Goal: Information Seeking & Learning: Learn about a topic

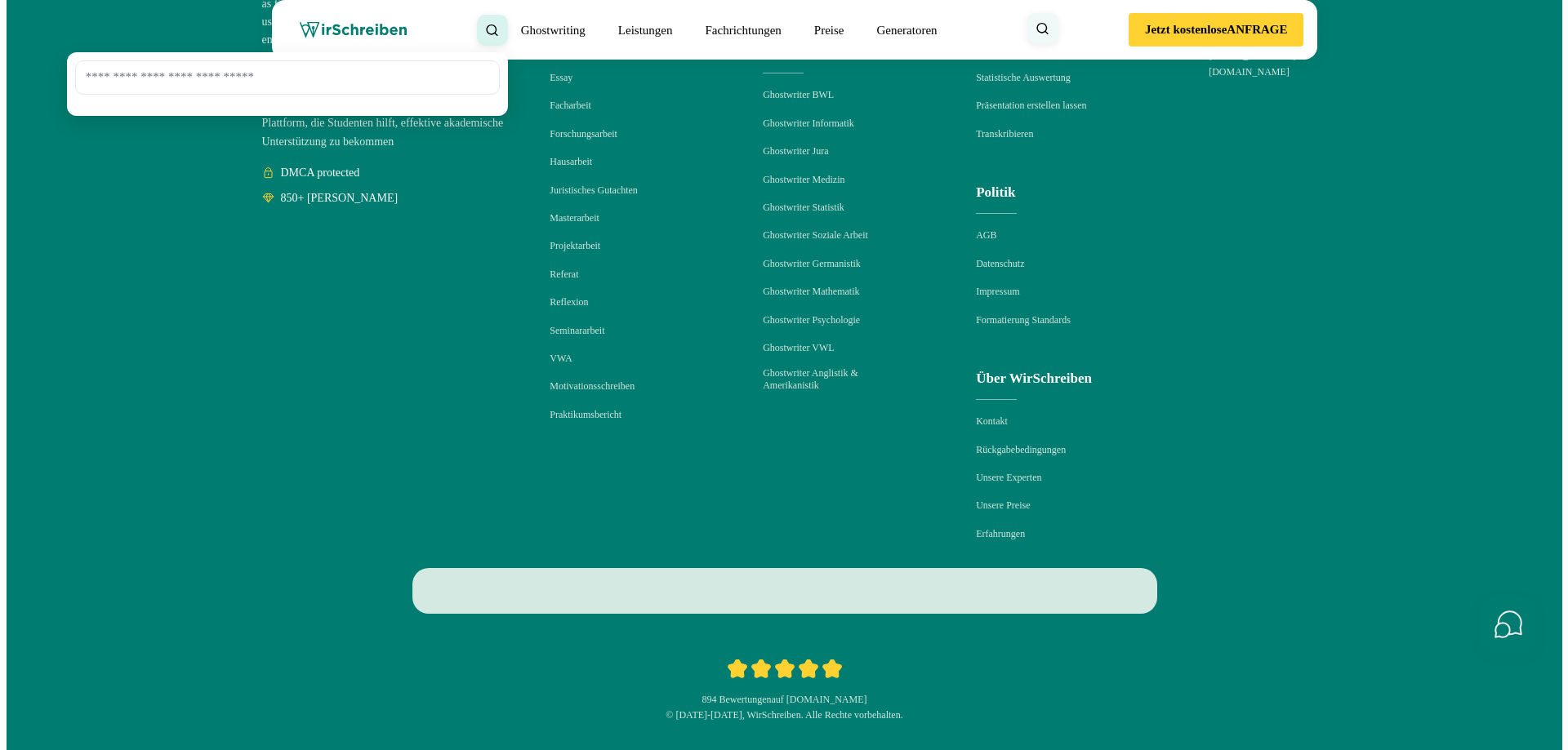
scroll to position [3429, 0]
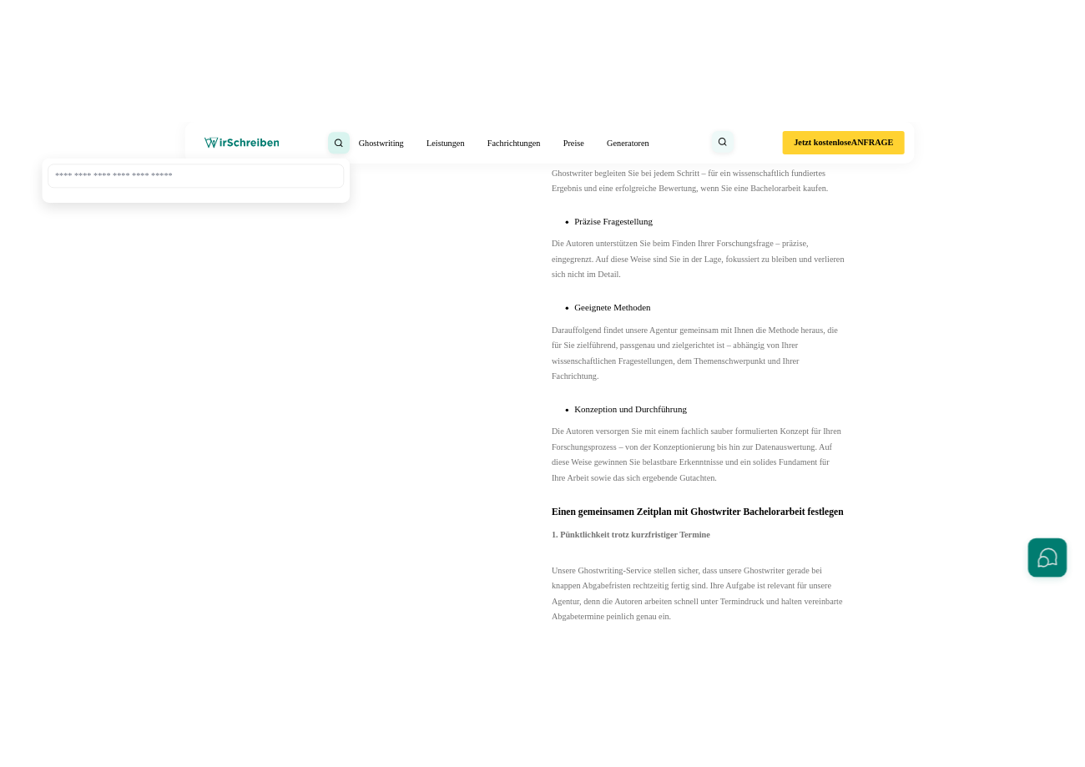
scroll to position [9619, 0]
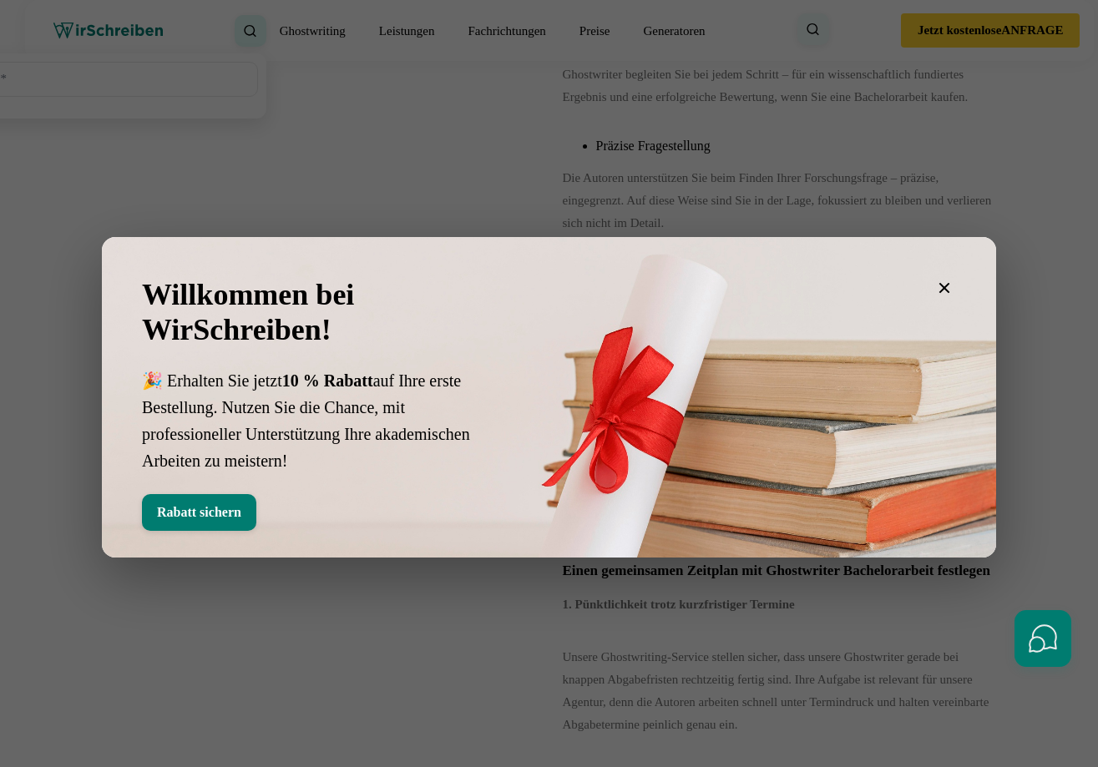
click at [944, 291] on icon "button" at bounding box center [944, 288] width 20 height 20
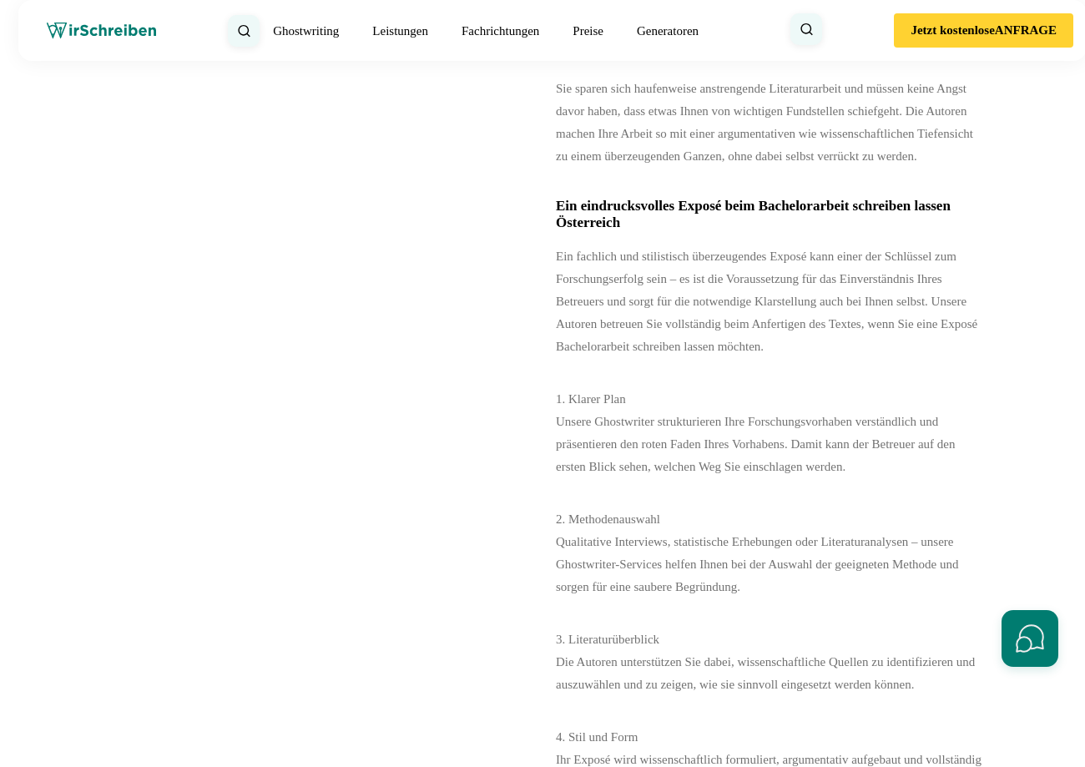
scroll to position [11022, 0]
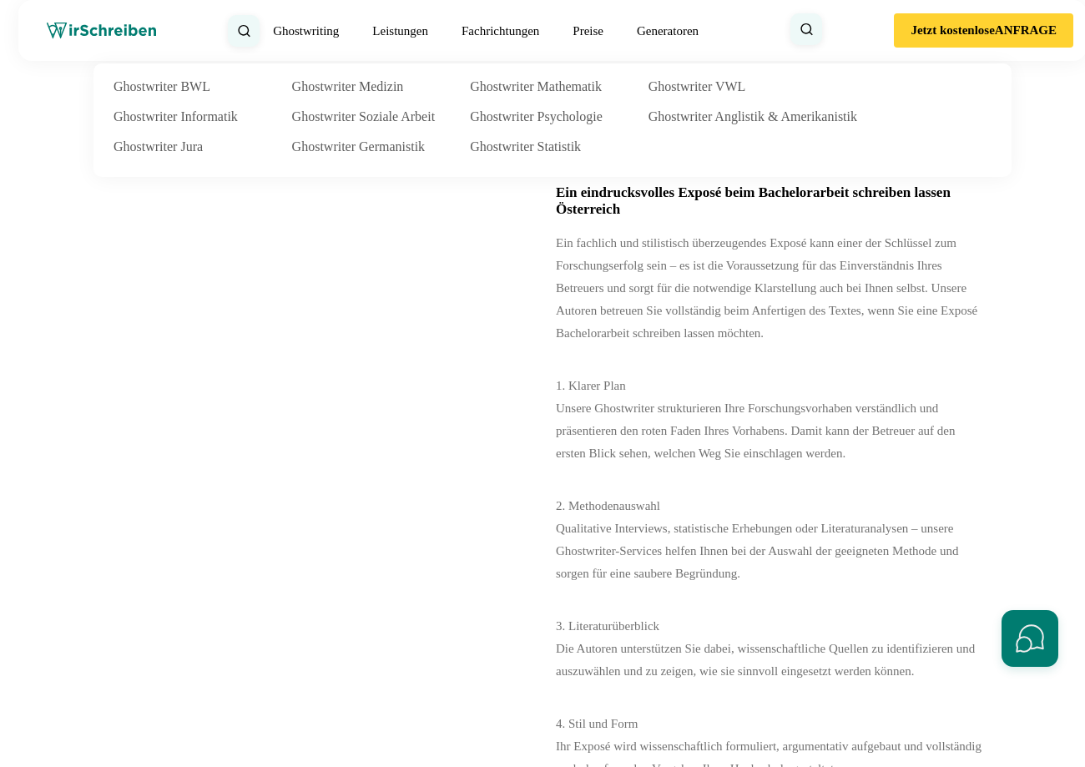
copy strong "Gewissenhafte Literaturanalyse"
